Goal: Obtain resource: Download file/media

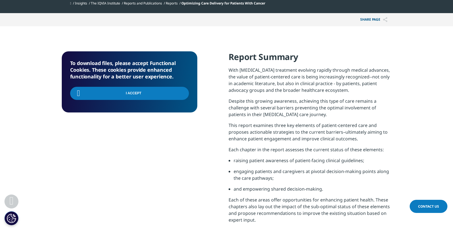
scroll to position [235, 0]
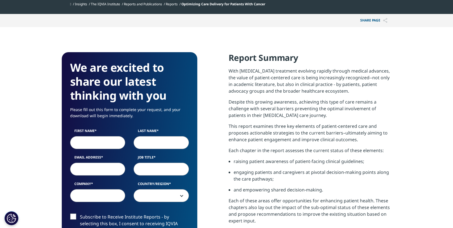
scroll to position [235, 0]
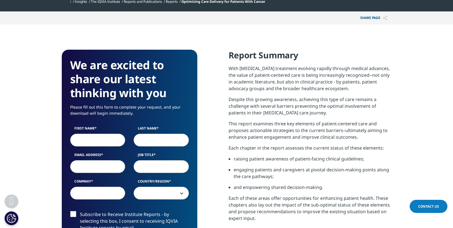
click at [98, 140] on input "First Name" at bounding box center [97, 140] width 55 height 13
type input "David"
type input "Goldsmith"
type input "dsgoldsmith@gmail.com"
select select "[GEOGRAPHIC_DATA]"
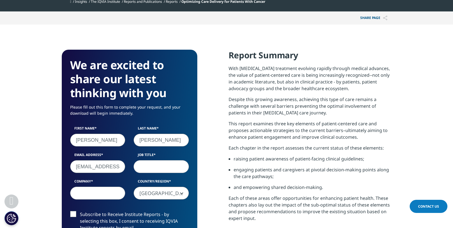
click at [103, 170] on input "dsgoldsmith@gmail.com" at bounding box center [97, 166] width 55 height 13
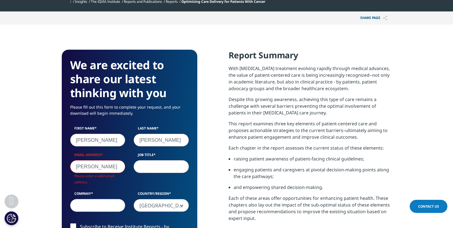
type input "david@survivorhealthcare.com"
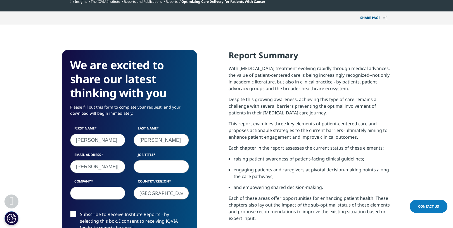
scroll to position [309, 330]
click at [151, 165] on input "Job Title" at bounding box center [161, 166] width 55 height 13
type input "COO"
type input "Survivor Healthcare"
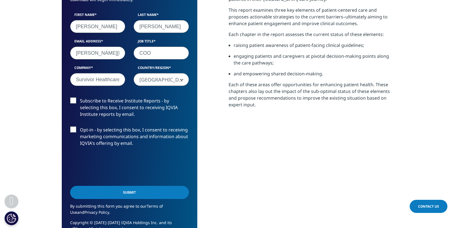
scroll to position [349, 0]
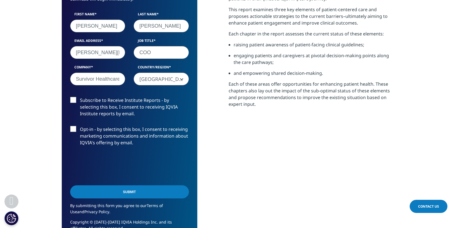
click at [118, 200] on div "Submit" at bounding box center [129, 193] width 119 height 20
click at [120, 196] on input "Submit" at bounding box center [129, 192] width 119 height 13
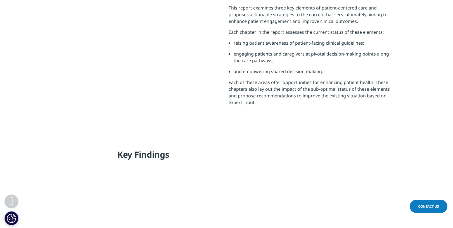
scroll to position [3, 3]
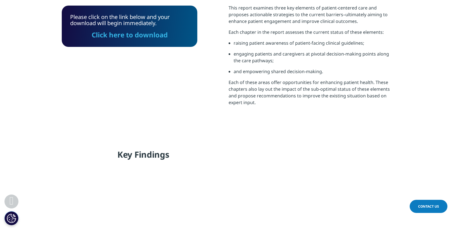
click at [120, 33] on link "Click here to download" at bounding box center [130, 34] width 76 height 9
